Goal: Task Accomplishment & Management: Complete application form

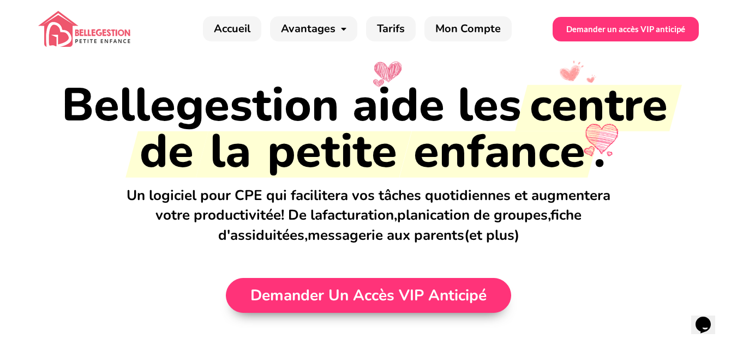
click at [370, 294] on span "Demander un accès VIP anticipé" at bounding box center [368, 295] width 236 height 15
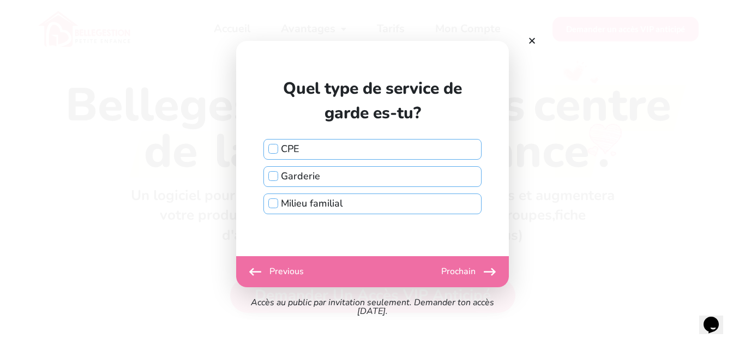
click at [323, 173] on label "Garderie" at bounding box center [372, 176] width 217 height 19
click at [278, 173] on input "Garderie" at bounding box center [273, 176] width 10 height 10
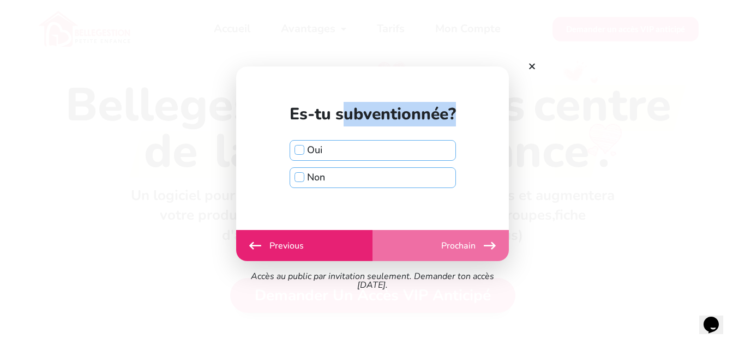
drag, startPoint x: 463, startPoint y: 125, endPoint x: 339, endPoint y: 107, distance: 124.5
click at [339, 107] on div "Quel type de service de garde es-tu? CPE Garderie Milieu familial Es-tu subvent…" at bounding box center [373, 149] width 194 height 164
copy div "ubventionnée?"
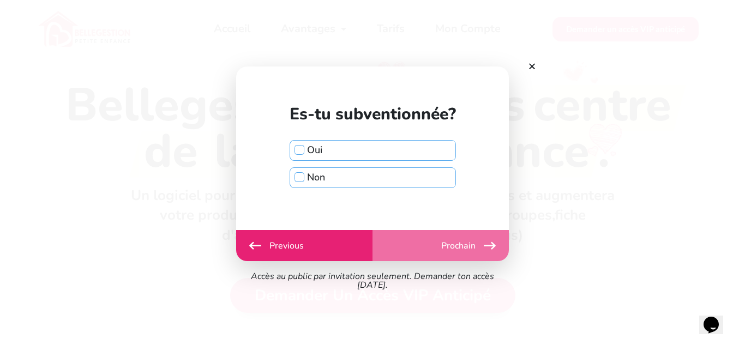
click at [405, 177] on label "Non" at bounding box center [372, 177] width 165 height 19
click at [304, 177] on input "Non" at bounding box center [300, 177] width 10 height 10
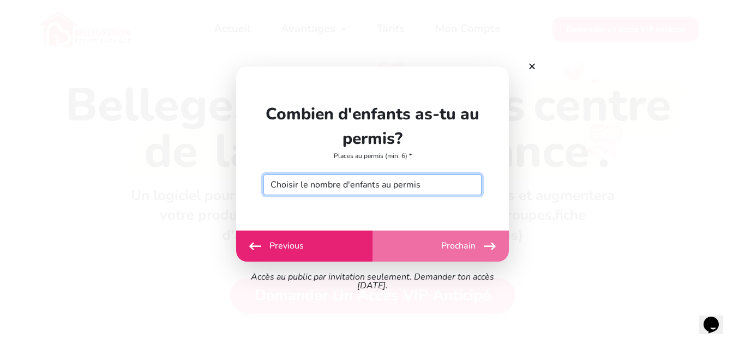
click at [381, 185] on select "Choisir le nombre d'enfants au permis 6 7 8 9 10 11 12 13 14 15 16 17 18 19 20 …" at bounding box center [372, 185] width 218 height 21
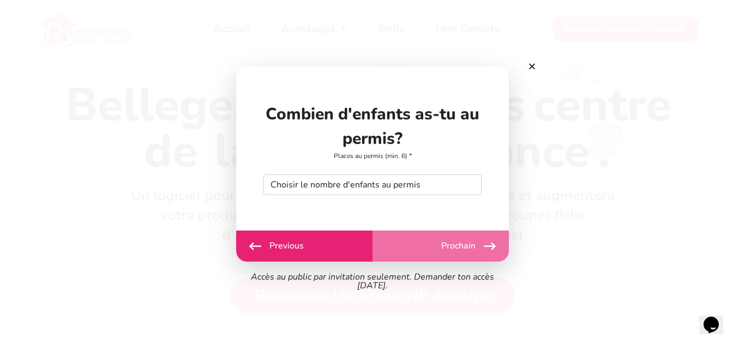
click at [380, 208] on div "Quel type de service de garde es-tu? CPE Garderie Milieu familial Es-tu subvent…" at bounding box center [372, 149] width 245 height 164
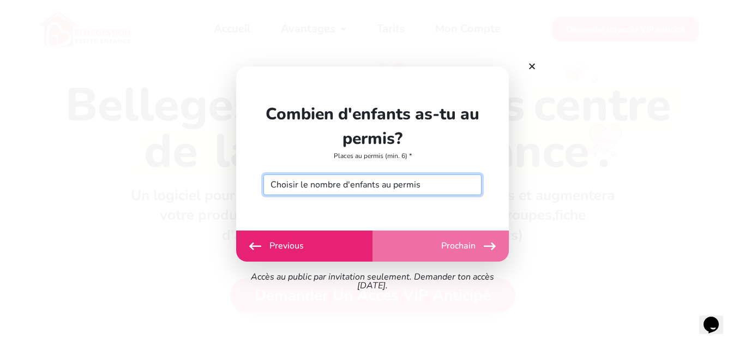
click at [394, 178] on select "Choisir le nombre d'enfants au permis 6 7 8 9 10 11 12 13 14 15 16 17 18 19 20 …" at bounding box center [372, 185] width 218 height 21
click at [263, 175] on select "Choisir le nombre d'enfants au permis 6 7 8 9 10 11 12 13 14 15 16 17 18 19 20 …" at bounding box center [372, 185] width 218 height 21
click at [350, 188] on select "Choisir le nombre d'enfants au permis 6 7 8 9 10 11 12 13 14 15 16 17 18 19 20 …" at bounding box center [372, 185] width 218 height 21
select select "20"
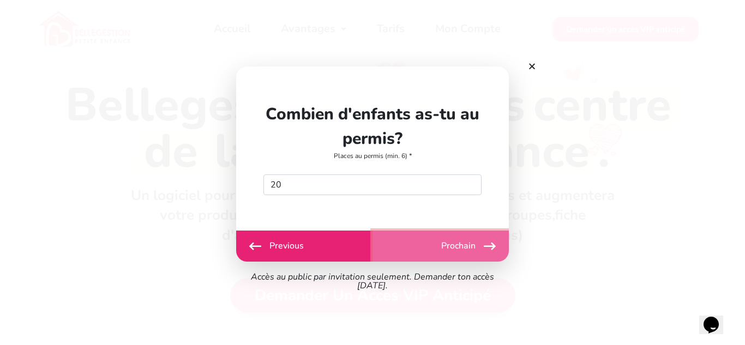
click at [430, 260] on button "Prochain" at bounding box center [441, 246] width 136 height 31
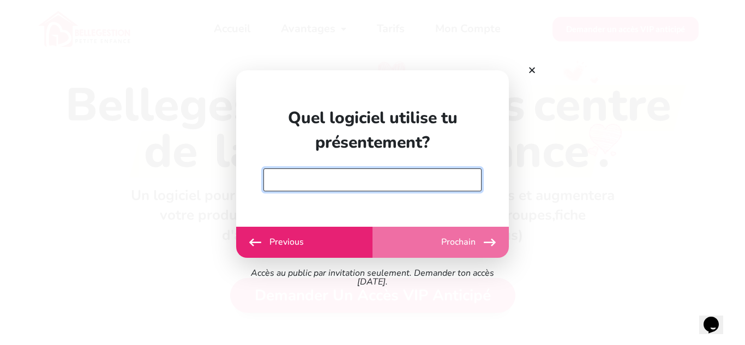
click at [344, 181] on input "text" at bounding box center [372, 180] width 218 height 23
click at [351, 185] on input "text" at bounding box center [372, 180] width 218 height 23
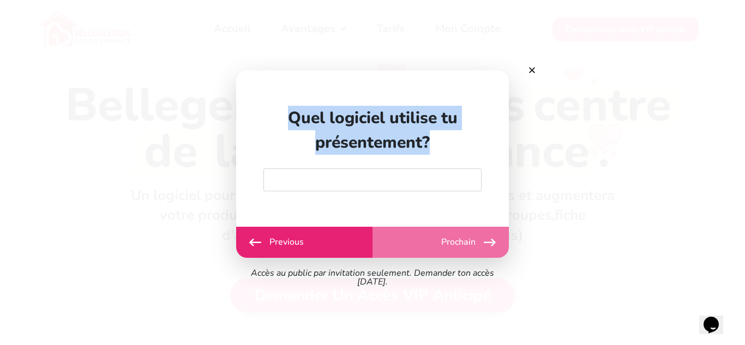
drag, startPoint x: 461, startPoint y: 141, endPoint x: 286, endPoint y: 112, distance: 177.5
click at [286, 112] on div "Quel logiciel utilise tu présentement?" at bounding box center [372, 130] width 218 height 49
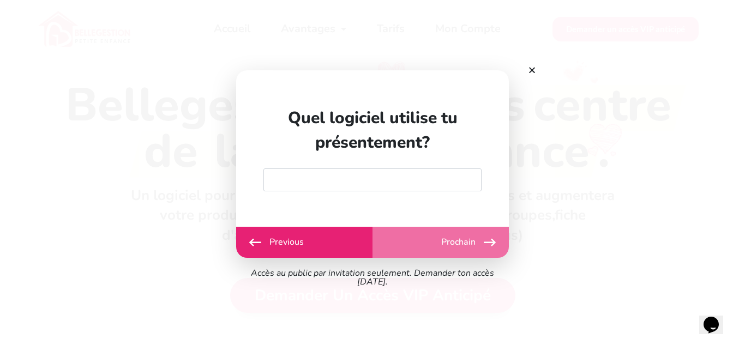
click at [452, 239] on div "Débuter Previous Prochain Envoyer" at bounding box center [372, 242] width 273 height 31
click at [463, 241] on div "Débuter Previous Prochain Envoyer" at bounding box center [372, 242] width 273 height 31
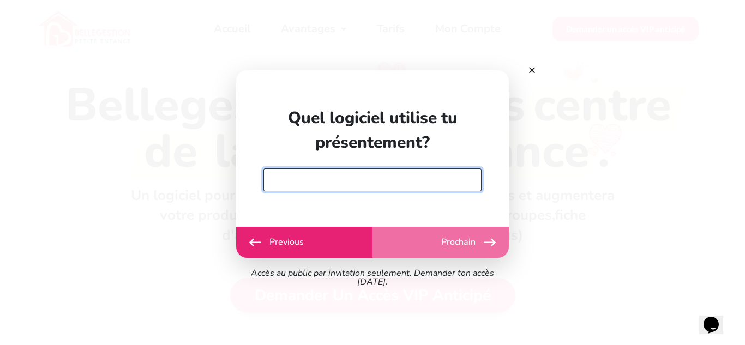
click at [366, 183] on input "text" at bounding box center [372, 180] width 218 height 23
type input "f"
type input "Gard"
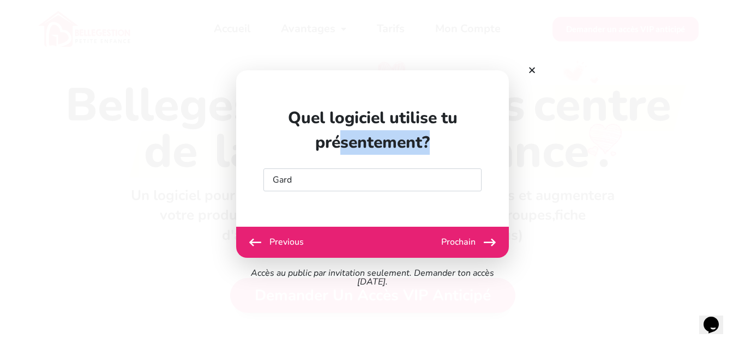
drag, startPoint x: 448, startPoint y: 144, endPoint x: 342, endPoint y: 156, distance: 106.5
click at [342, 156] on div "Quel logiciel utilise tu présentement? Gard" at bounding box center [372, 149] width 218 height 86
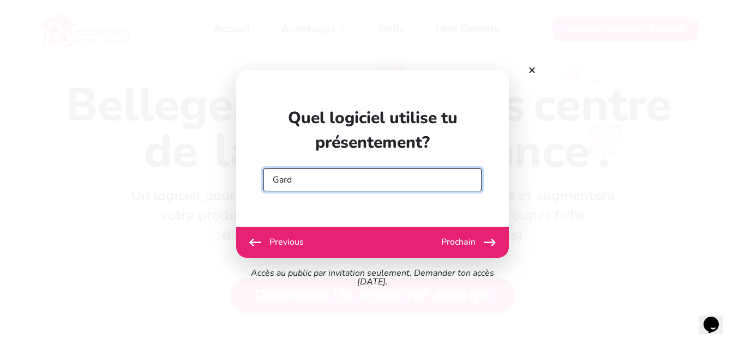
drag, startPoint x: 304, startPoint y: 182, endPoint x: 254, endPoint y: 186, distance: 49.8
click at [254, 186] on div "Quel type de service de garde es-tu? CPE Garderie Milieu familial Es-tu subvent…" at bounding box center [372, 148] width 245 height 157
type input "r"
type input "p"
type input "f"
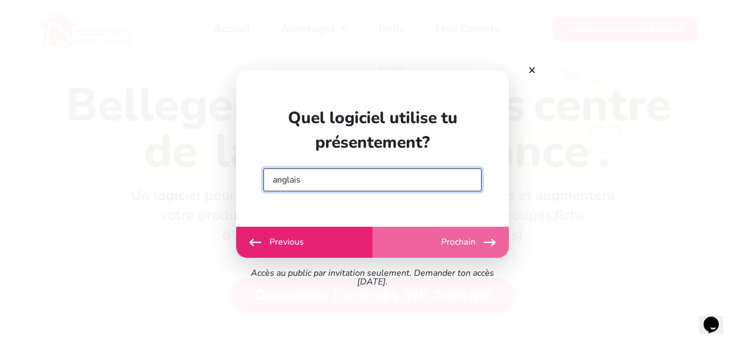
type input "anglais"
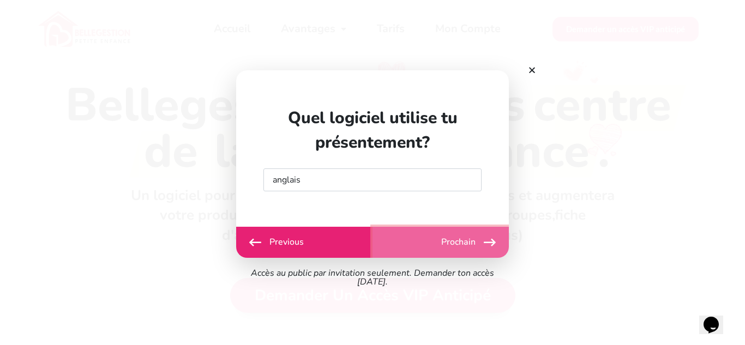
click at [446, 234] on button "Prochain" at bounding box center [441, 242] width 136 height 31
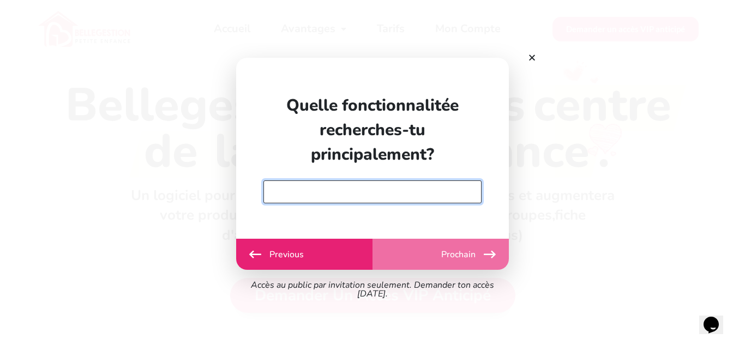
click at [355, 192] on input "text" at bounding box center [372, 192] width 218 height 23
type input "des fiches pour"
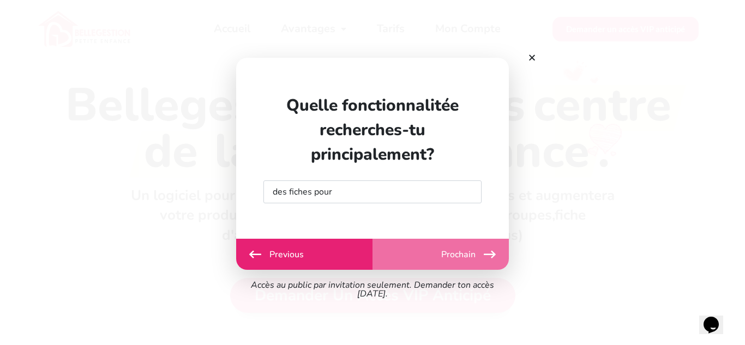
click at [443, 255] on div "Débuter Previous Prochain Envoyer" at bounding box center [372, 254] width 273 height 31
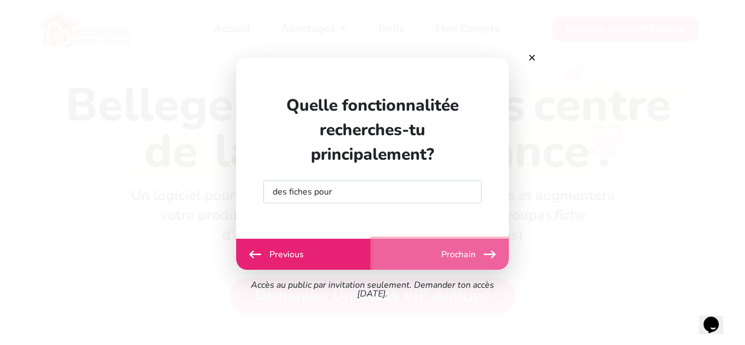
click at [416, 256] on button "Prochain" at bounding box center [441, 254] width 136 height 31
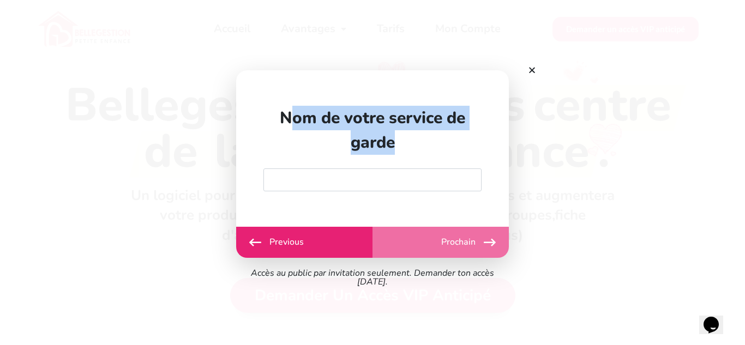
drag, startPoint x: 291, startPoint y: 119, endPoint x: 427, endPoint y: 144, distance: 138.1
click at [427, 144] on div "Nom de votre service de garde" at bounding box center [372, 130] width 218 height 49
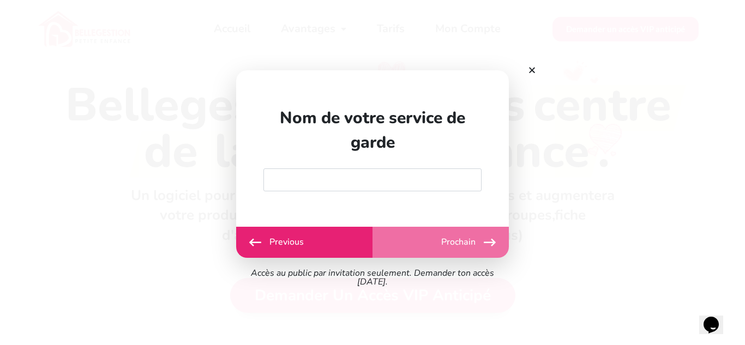
click at [362, 195] on div "Quel type de service de garde es-tu? CPE Garderie Milieu familial Es-tu subvent…" at bounding box center [372, 148] width 245 height 157
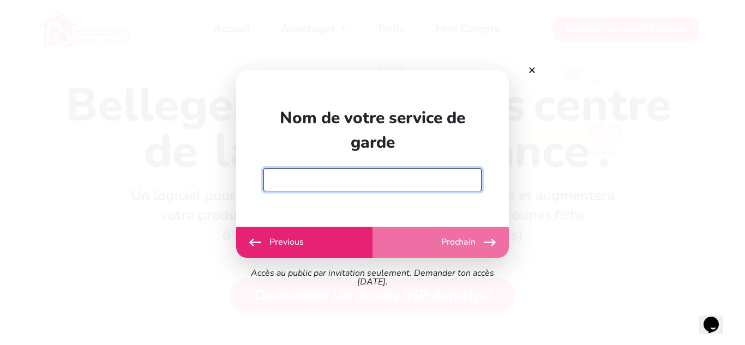
click at [347, 185] on input "text" at bounding box center [372, 180] width 218 height 23
type input "Classe de Mme ben el khadir"
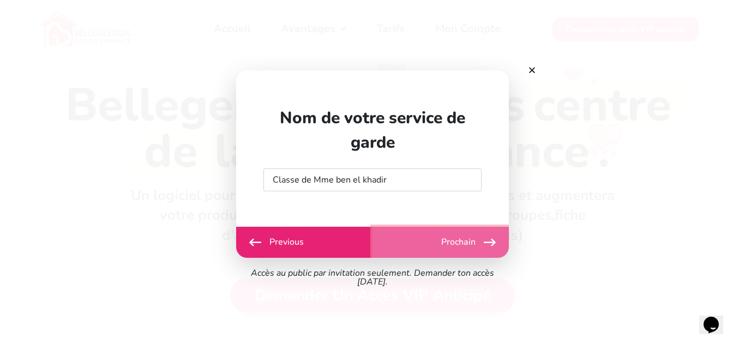
click at [440, 241] on button "Prochain" at bounding box center [441, 242] width 136 height 31
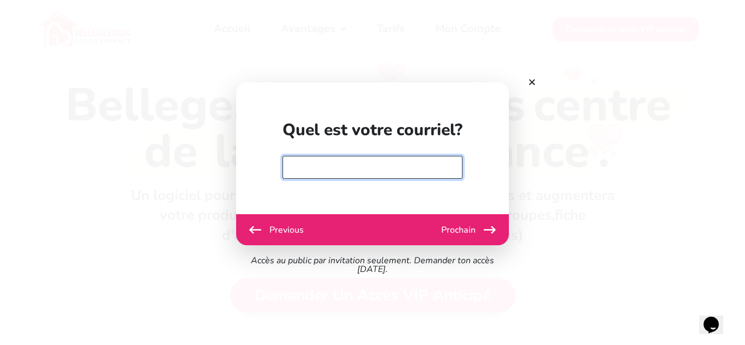
click at [361, 170] on input "email" at bounding box center [373, 167] width 180 height 23
type input "benelkhadirines@gmail.com"
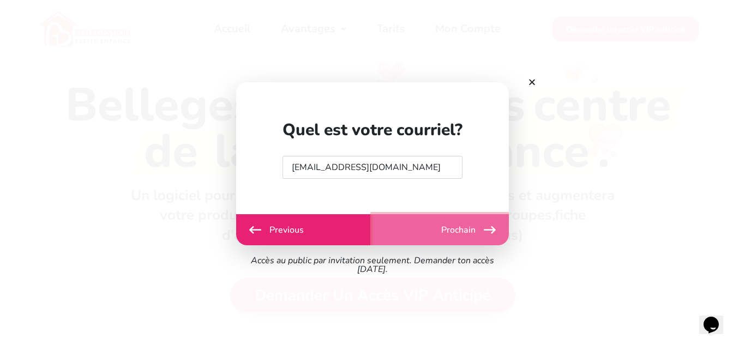
click at [437, 233] on button "Prochain" at bounding box center [441, 229] width 136 height 31
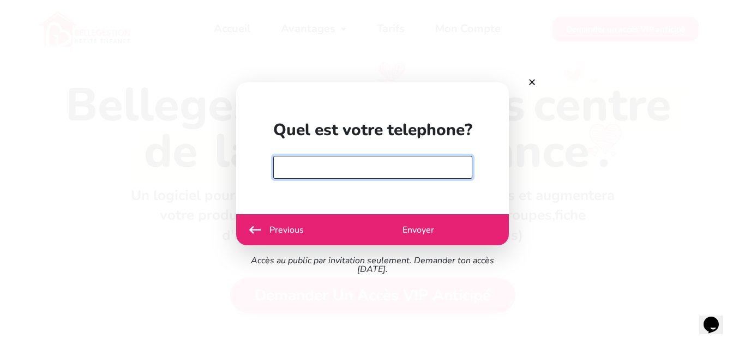
click at [350, 163] on input "text" at bounding box center [372, 167] width 199 height 23
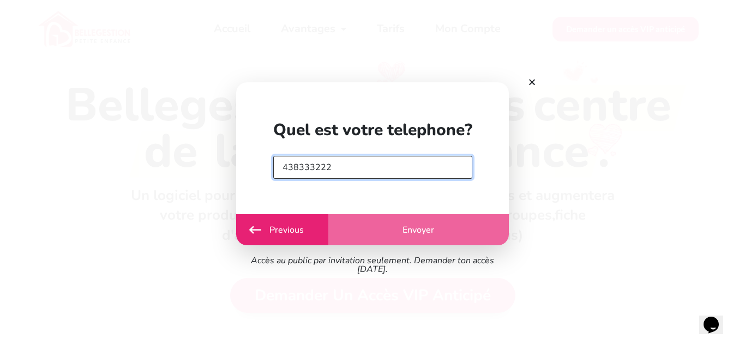
type input "438333222"
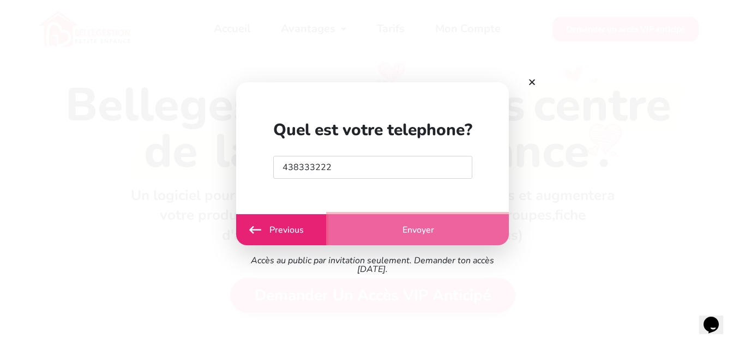
click at [417, 223] on button "Envoyer" at bounding box center [418, 229] width 181 height 31
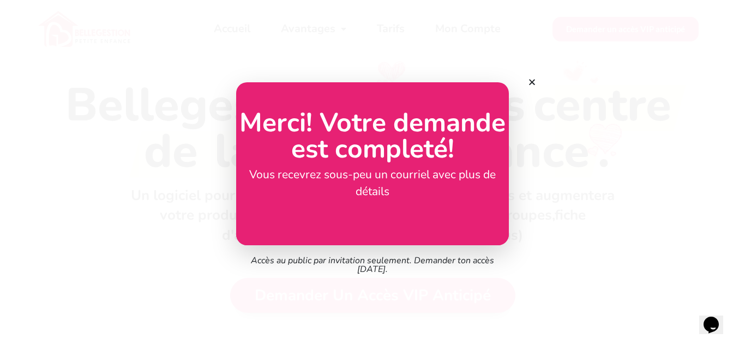
click at [383, 192] on div "Vous recevrez sous-peu un courriel avec plus de détails" at bounding box center [372, 183] width 273 height 34
click at [529, 74] on div "Bellegestion - Tarifs Quel type de service de garde es-tu? CPE Garderie Milieu …" at bounding box center [372, 172] width 340 height 202
click at [530, 81] on icon at bounding box center [532, 82] width 8 height 8
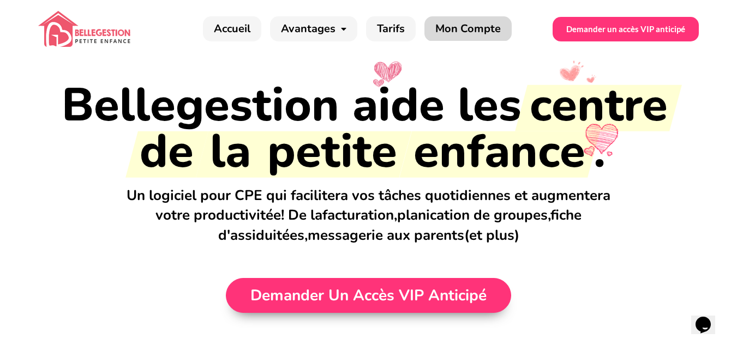
click at [457, 34] on link "Mon Compte" at bounding box center [467, 28] width 87 height 25
click at [677, 31] on span "Demander un accès VIP anticipé" at bounding box center [625, 29] width 119 height 8
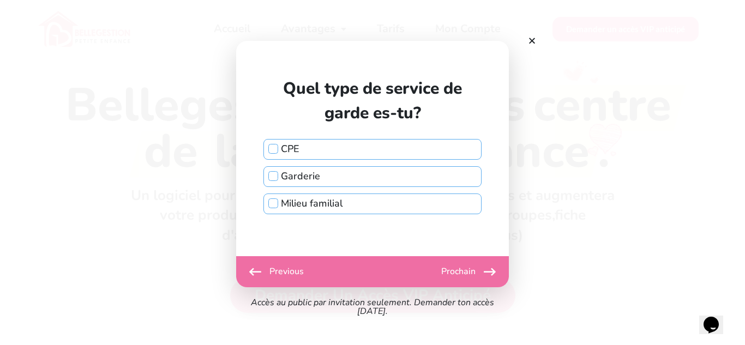
click at [535, 41] on icon at bounding box center [532, 41] width 8 height 8
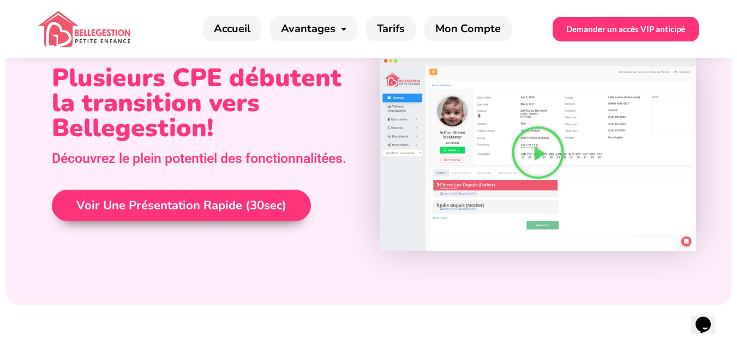
scroll to position [365, 0]
click at [235, 211] on span "Voir une présentation rapide (30sec)" at bounding box center [181, 205] width 210 height 12
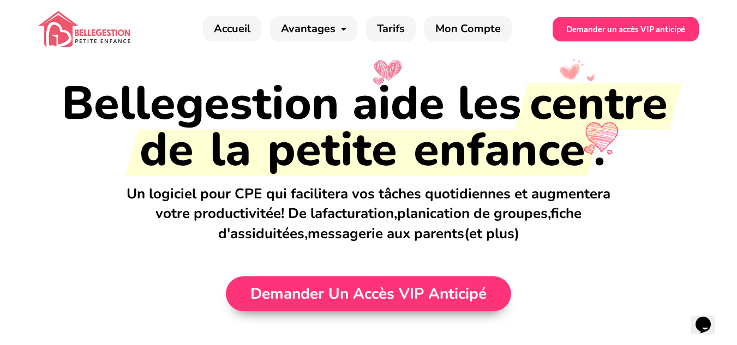
scroll to position [0, 0]
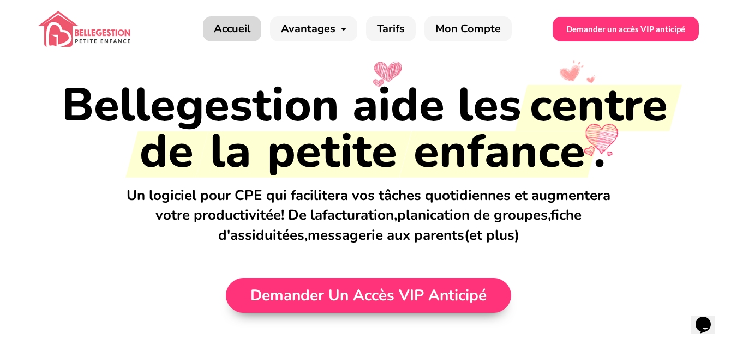
click at [250, 26] on link "Accueil" at bounding box center [232, 28] width 58 height 25
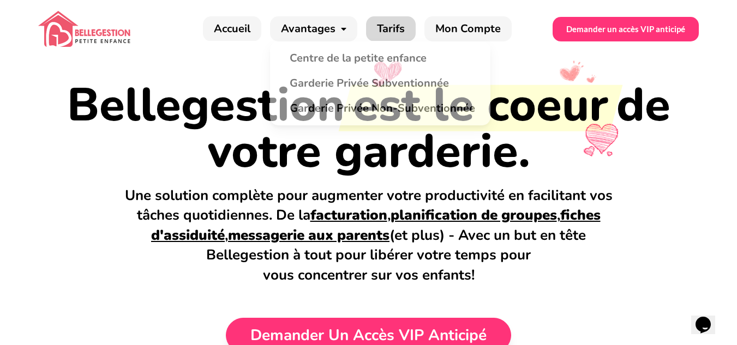
click at [386, 28] on link "Tarifs" at bounding box center [391, 28] width 50 height 25
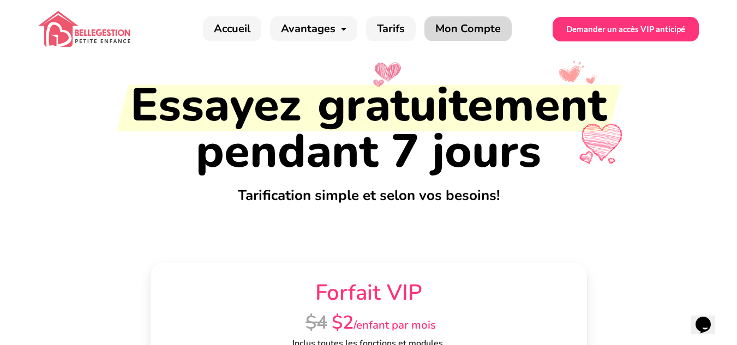
click at [445, 25] on link "Mon Compte" at bounding box center [467, 28] width 87 height 25
